Goal: Task Accomplishment & Management: Use online tool/utility

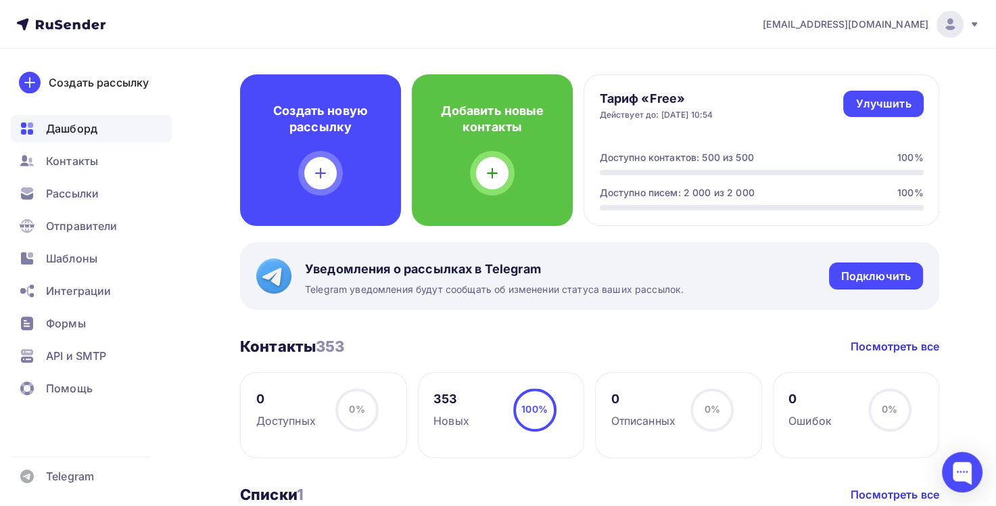
scroll to position [308, 0]
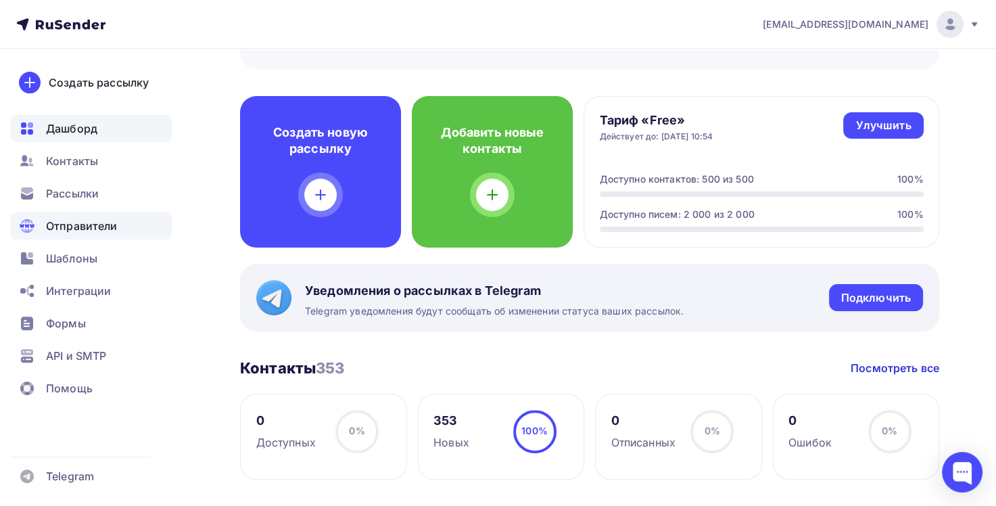
click at [93, 224] on span "Отправители" at bounding box center [82, 226] width 72 height 16
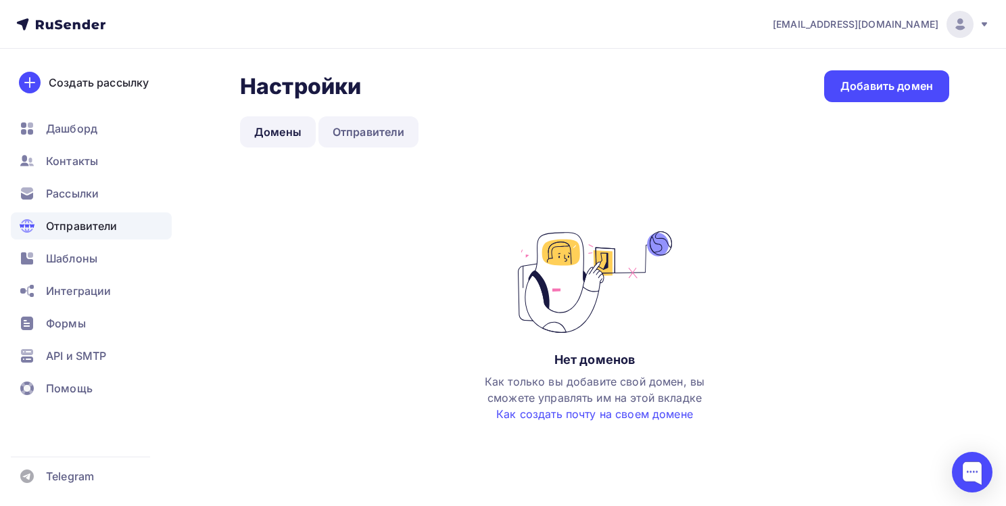
click at [342, 143] on link "Отправители" at bounding box center [368, 131] width 101 height 31
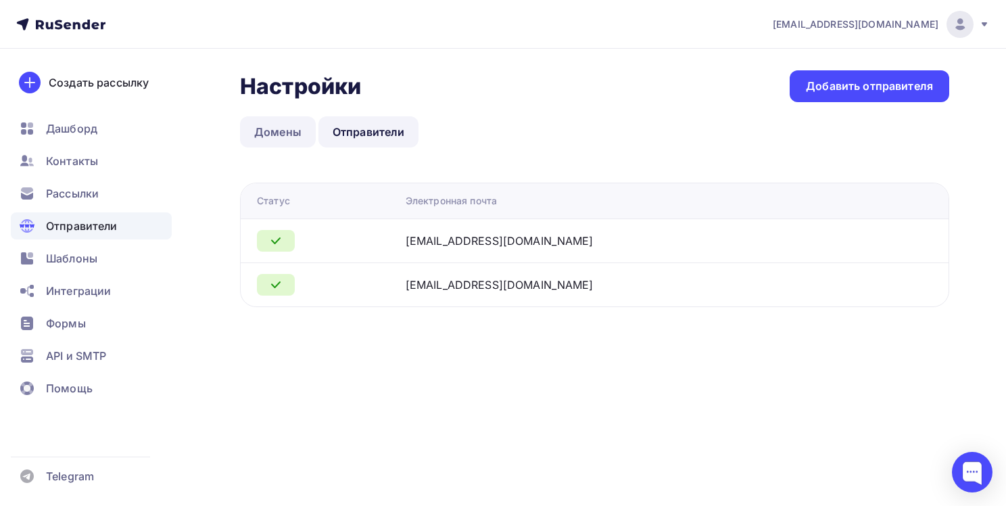
click at [276, 127] on link "Домены" at bounding box center [278, 131] width 76 height 31
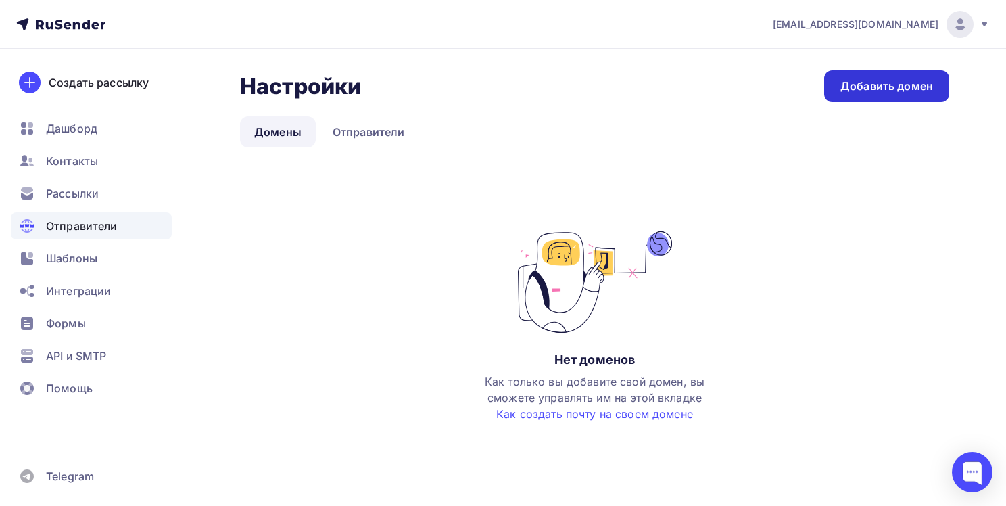
click at [900, 95] on link "Добавить домен" at bounding box center [886, 86] width 125 height 32
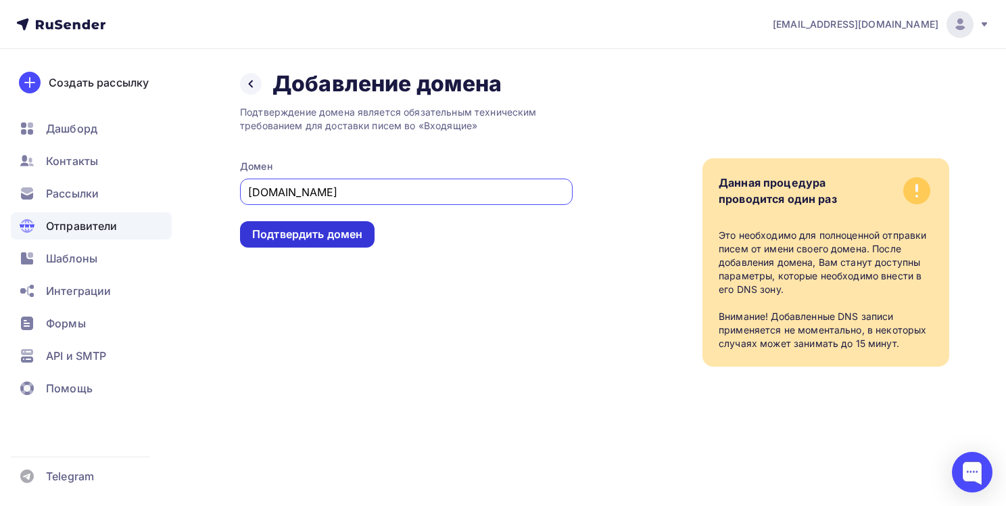
type input "[DOMAIN_NAME]"
click at [297, 241] on div "Подтвердить домен" at bounding box center [307, 234] width 110 height 16
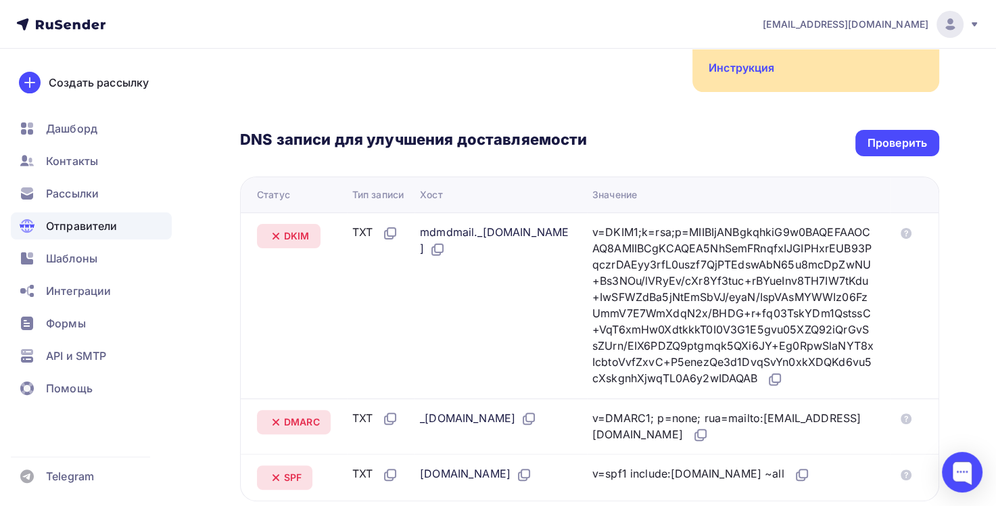
scroll to position [506, 0]
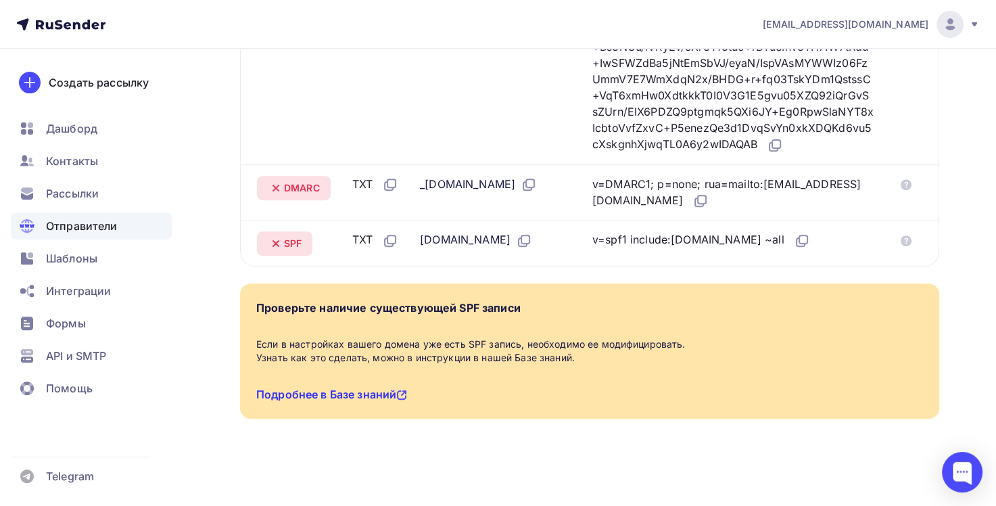
click at [353, 395] on link "Подробнее в Базе знаний" at bounding box center [331, 394] width 151 height 14
click at [357, 395] on link "Подробнее в Базе знаний" at bounding box center [331, 394] width 151 height 14
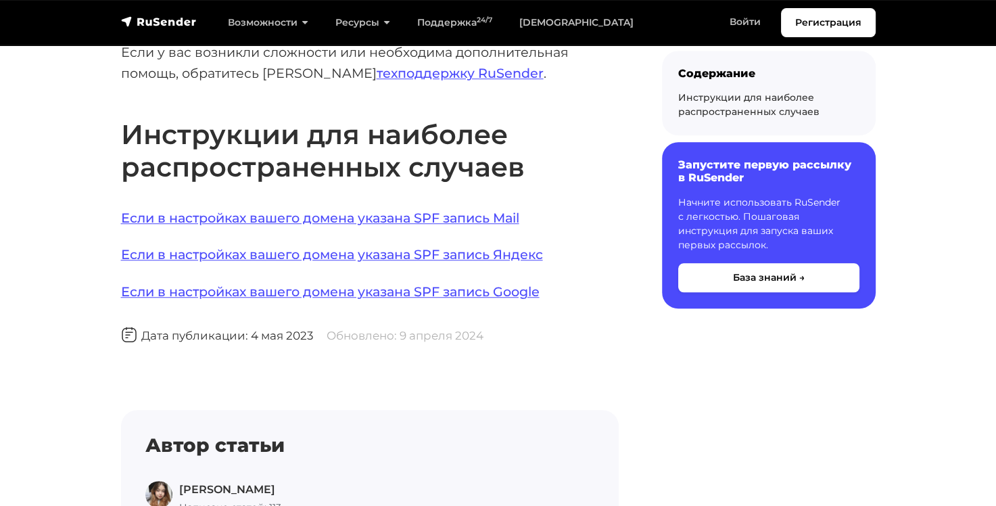
scroll to position [1058, 0]
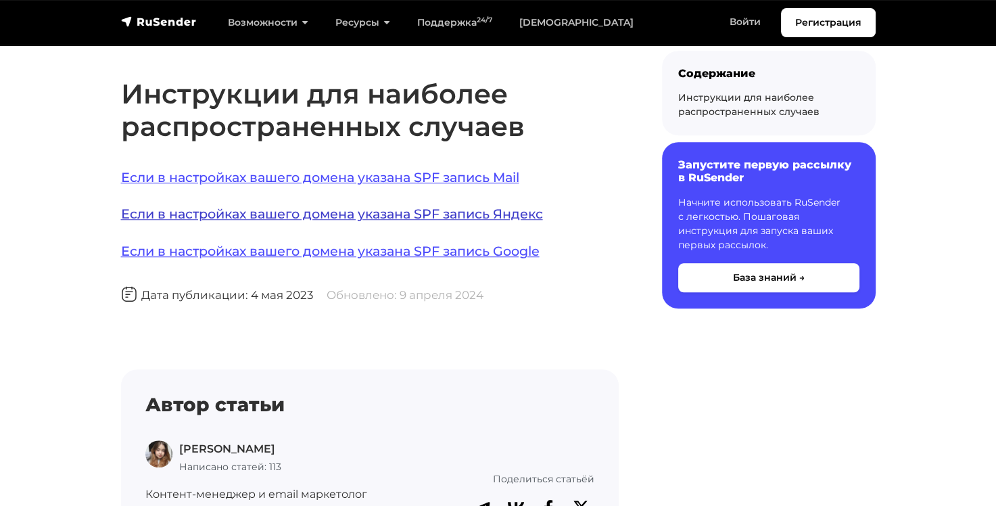
click at [395, 213] on link "Если в настройках вашего домена указана SPF запись Яндекс" at bounding box center [332, 213] width 422 height 16
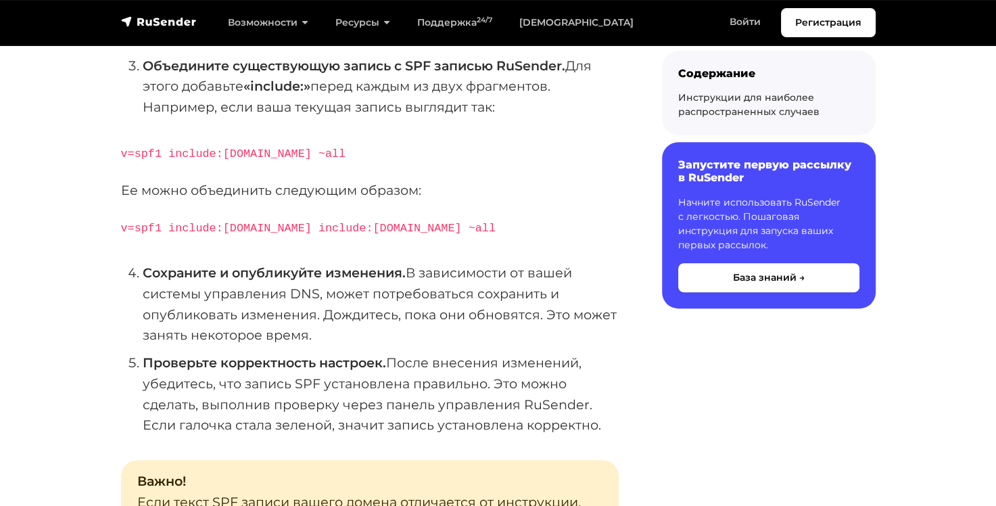
scroll to position [452, 0]
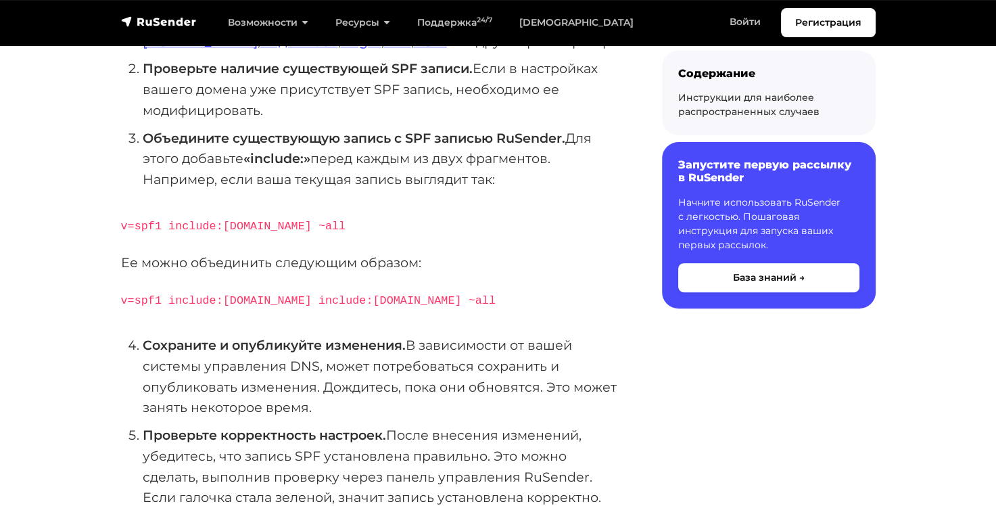
scroll to position [432, 0]
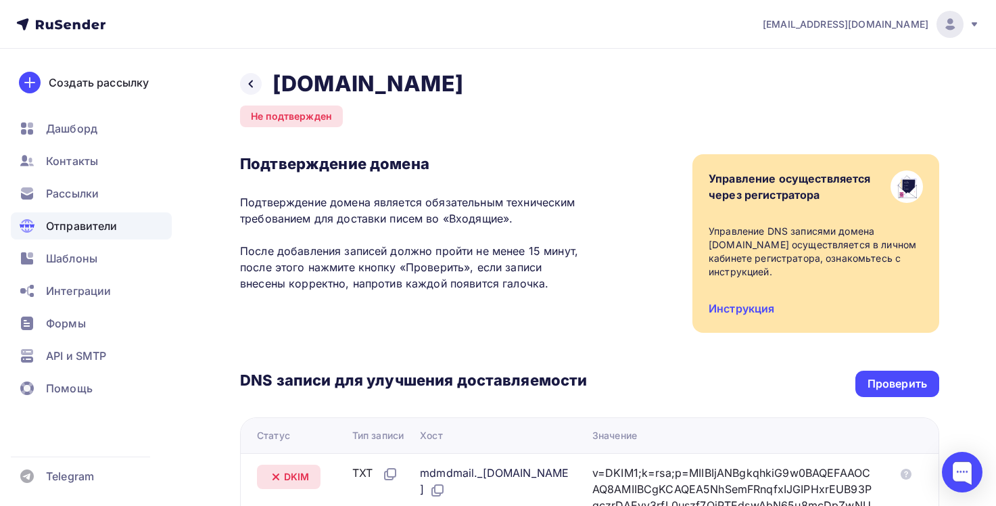
scroll to position [458, 0]
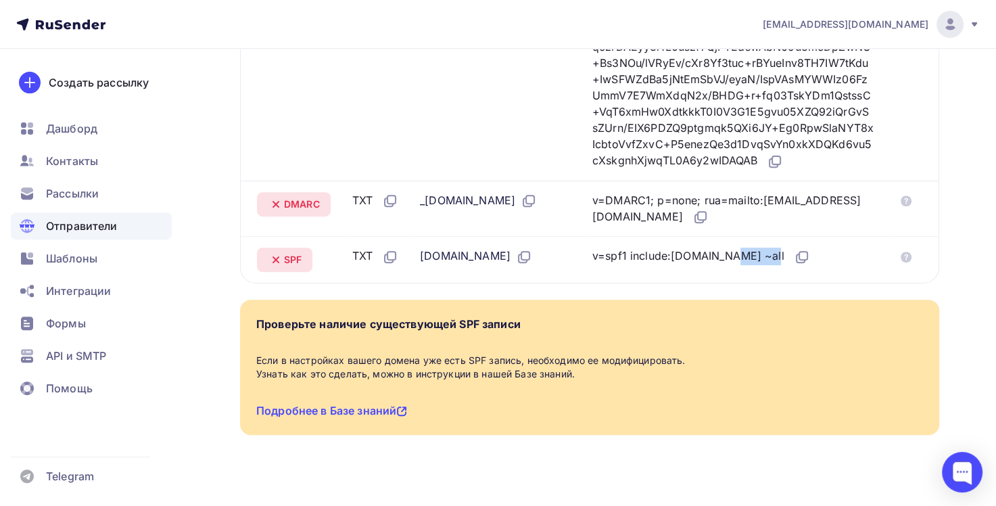
drag, startPoint x: 649, startPoint y: 288, endPoint x: 681, endPoint y: 290, distance: 31.8
click at [681, 265] on div "v=spf1 include:[DOMAIN_NAME] ~all" at bounding box center [701, 256] width 218 height 18
click at [658, 265] on div "v=spf1 include:[DOMAIN_NAME] ~all" at bounding box center [701, 256] width 218 height 18
drag, startPoint x: 650, startPoint y: 287, endPoint x: 729, endPoint y: 289, distance: 79.1
click at [729, 265] on div "v=spf1 include:[DOMAIN_NAME] ~all" at bounding box center [701, 256] width 218 height 18
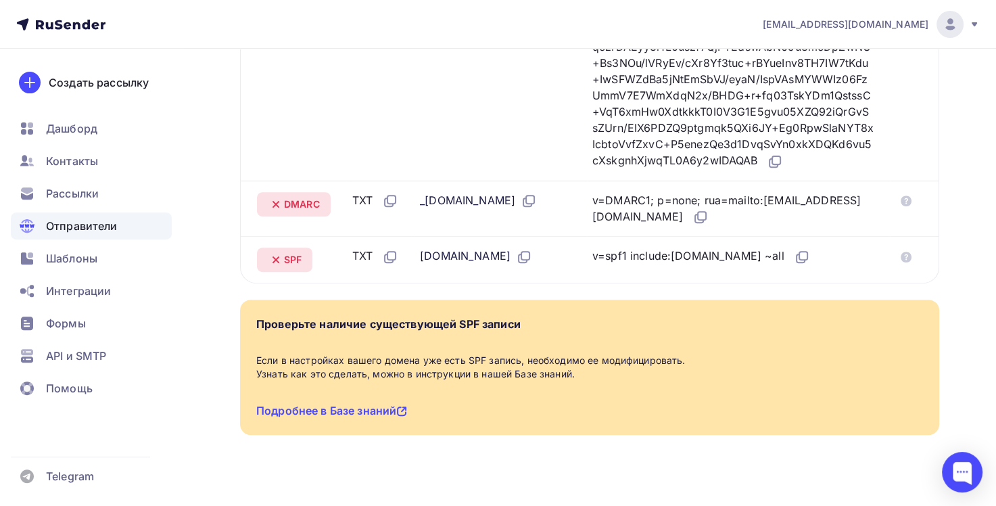
copy div "include:[DOMAIN_NAME]"
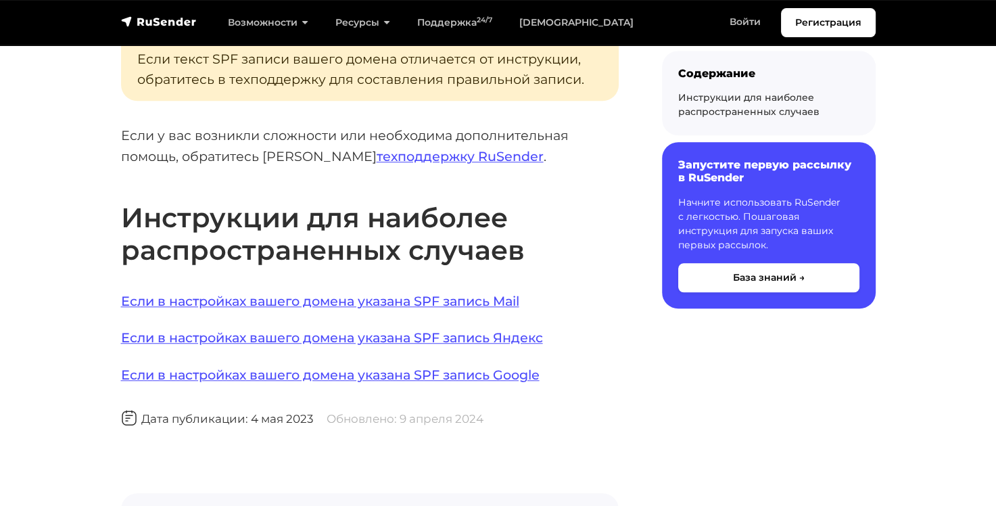
scroll to position [963, 0]
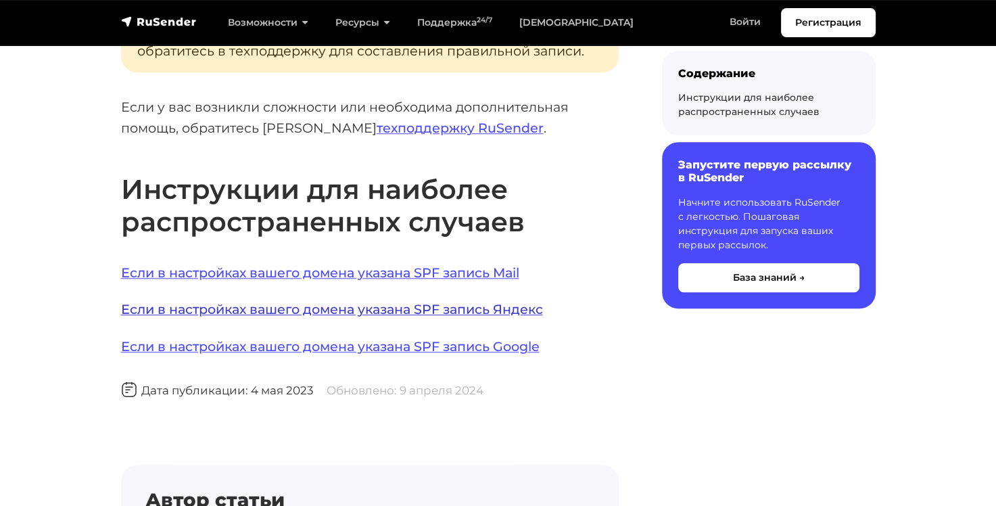
click at [483, 308] on link "Если в настройках вашего домена указана SPF запись Яндекс" at bounding box center [332, 309] width 422 height 16
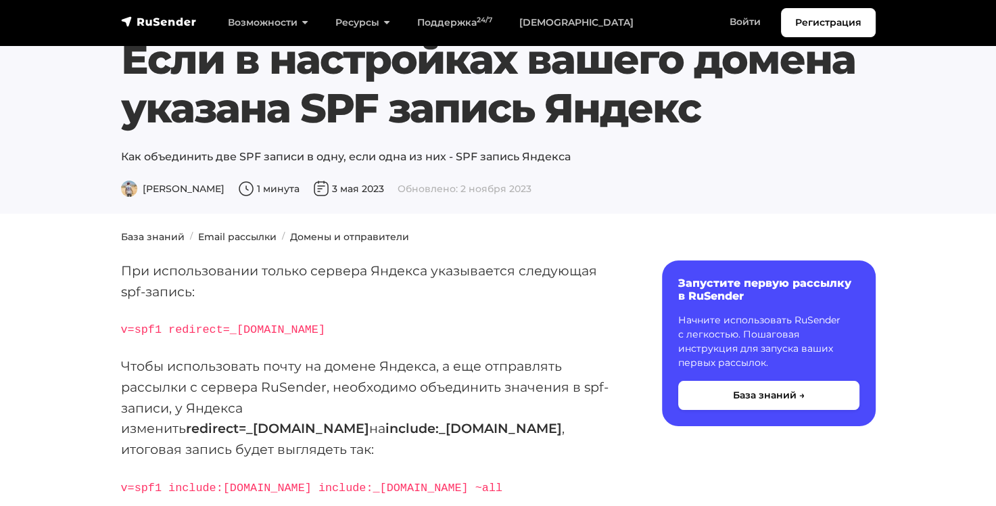
scroll to position [46, 0]
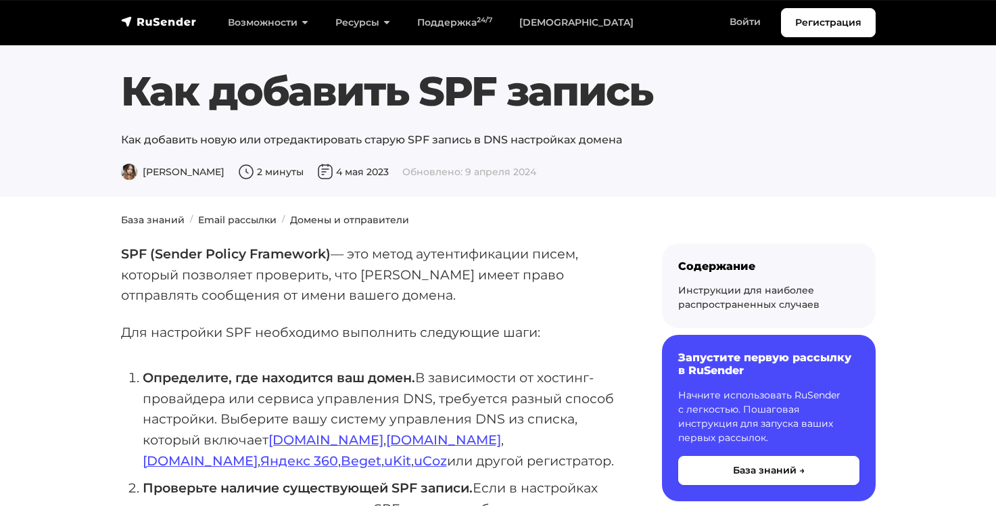
scroll to position [432, 0]
